Goal: Task Accomplishment & Management: Use online tool/utility

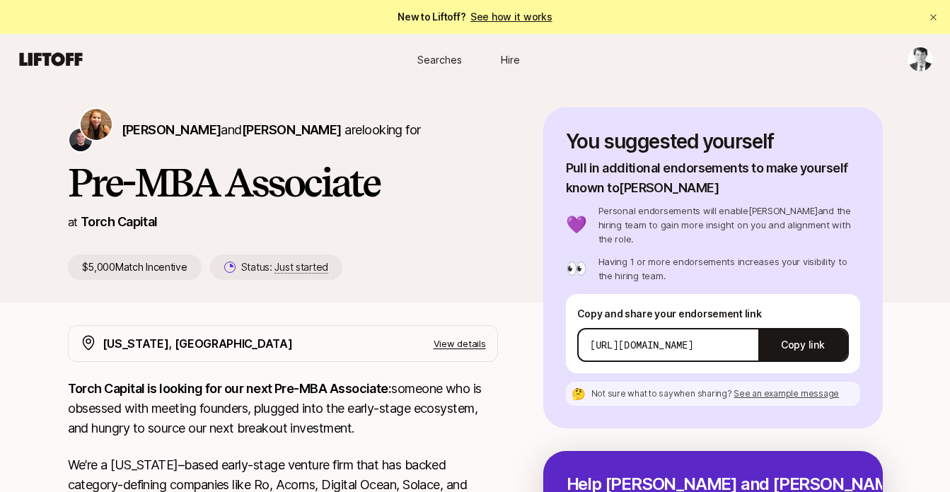
click at [470, 349] on p "View details" at bounding box center [460, 344] width 52 height 14
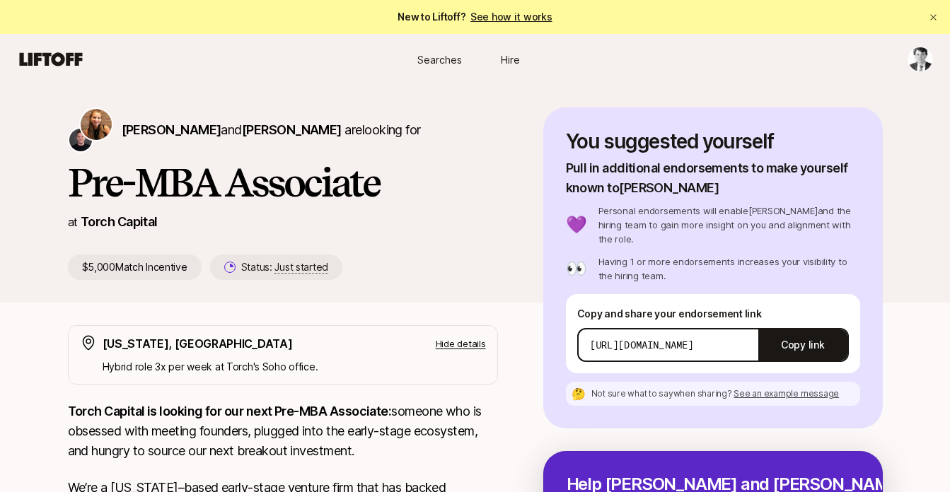
click at [466, 345] on p "Hide details" at bounding box center [461, 344] width 50 height 14
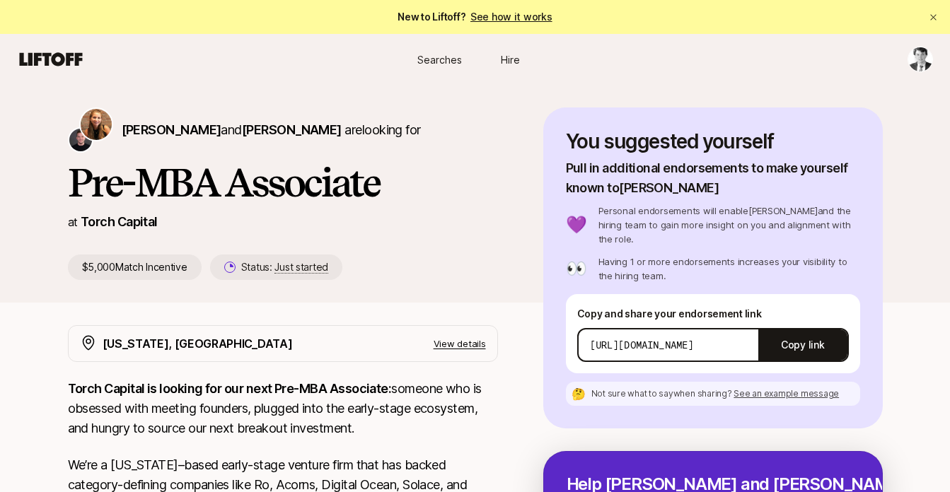
click at [310, 271] on span "Just started" at bounding box center [301, 267] width 54 height 13
click at [922, 64] on html "New to Liftoff? See how it works Searches Hire Searches Hire Katie Reiner and C…" at bounding box center [475, 246] width 950 height 492
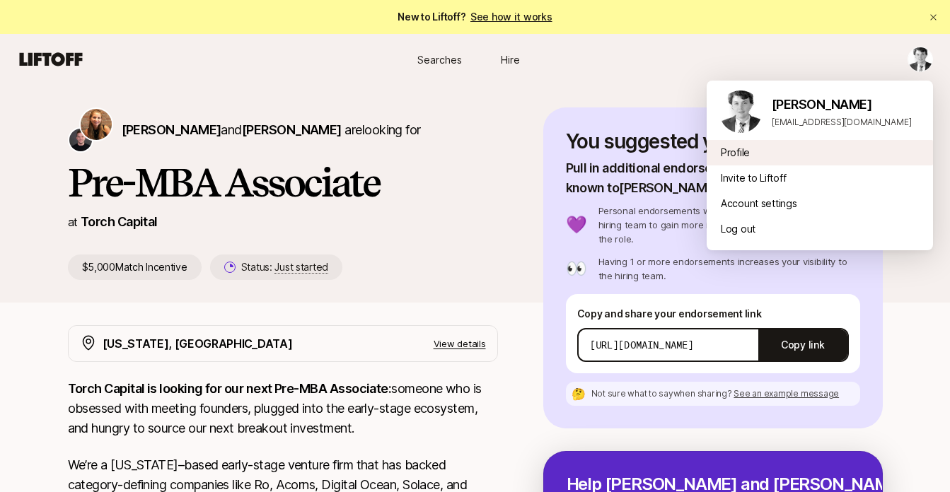
click at [806, 151] on div "Profile" at bounding box center [820, 152] width 226 height 25
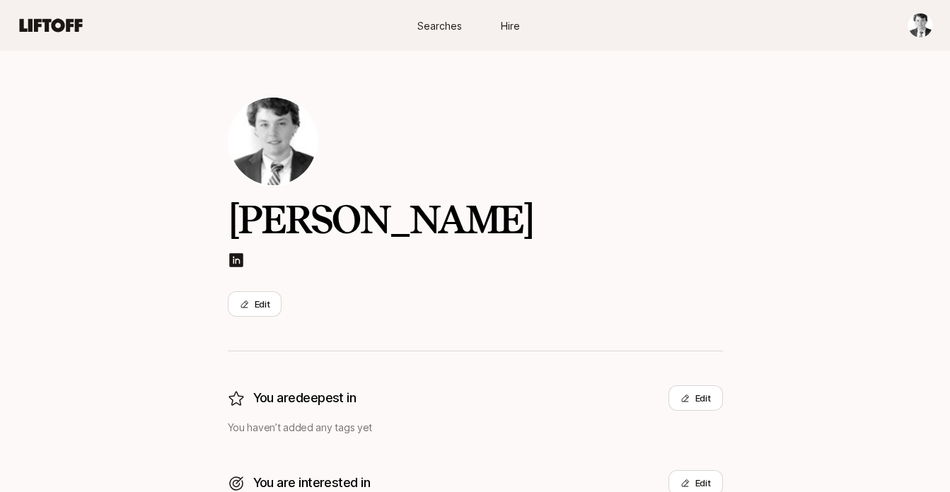
click at [503, 28] on span "Hire" at bounding box center [510, 25] width 19 height 15
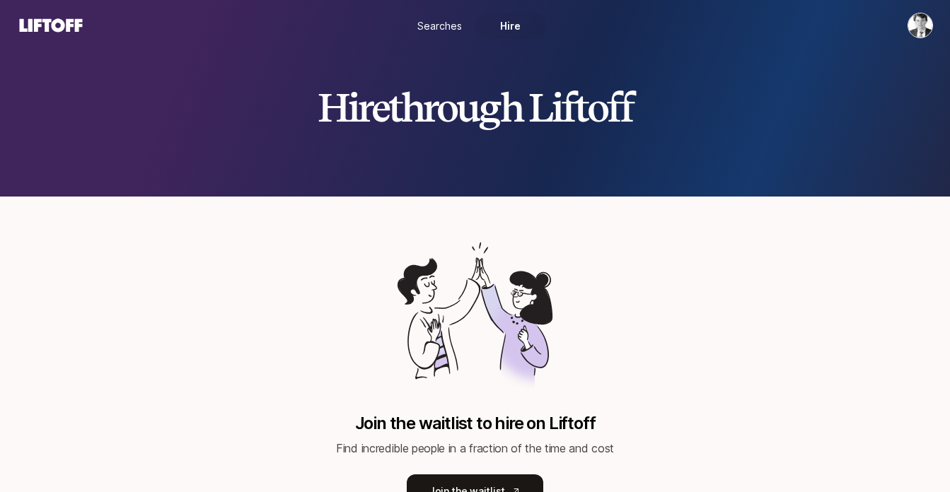
click at [431, 34] on link "Searches" at bounding box center [440, 26] width 71 height 26
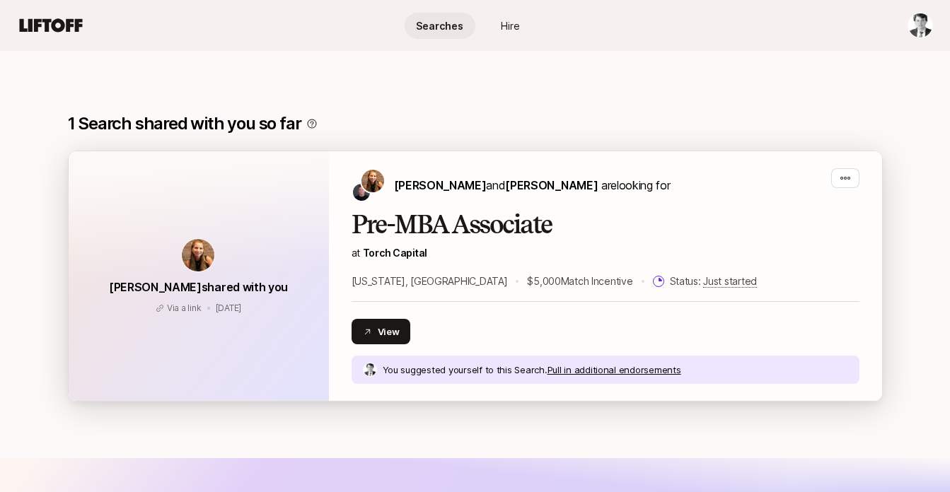
scroll to position [187, 0]
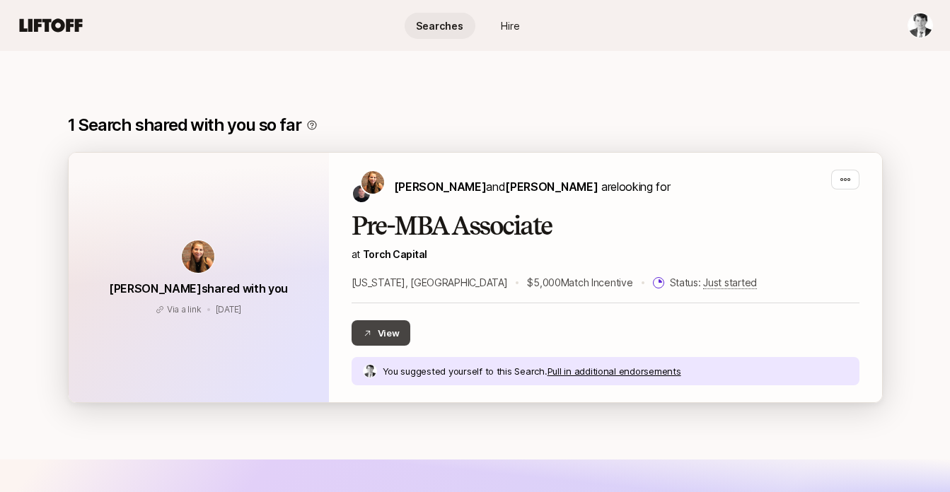
click at [396, 330] on button "View" at bounding box center [381, 332] width 59 height 25
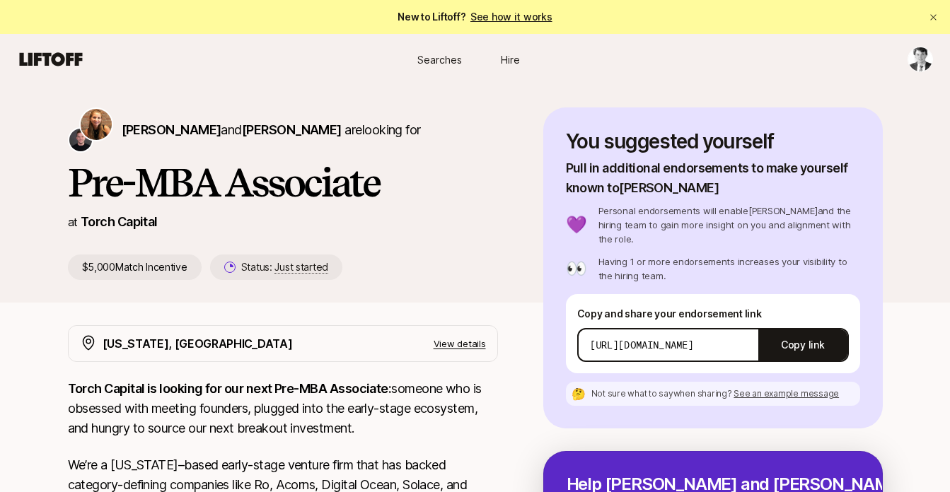
click at [98, 121] on img at bounding box center [96, 124] width 31 height 31
click at [148, 136] on span "[PERSON_NAME]" at bounding box center [172, 129] width 100 height 15
click at [299, 129] on span "[PERSON_NAME]" at bounding box center [292, 129] width 100 height 15
